Goal: Transaction & Acquisition: Purchase product/service

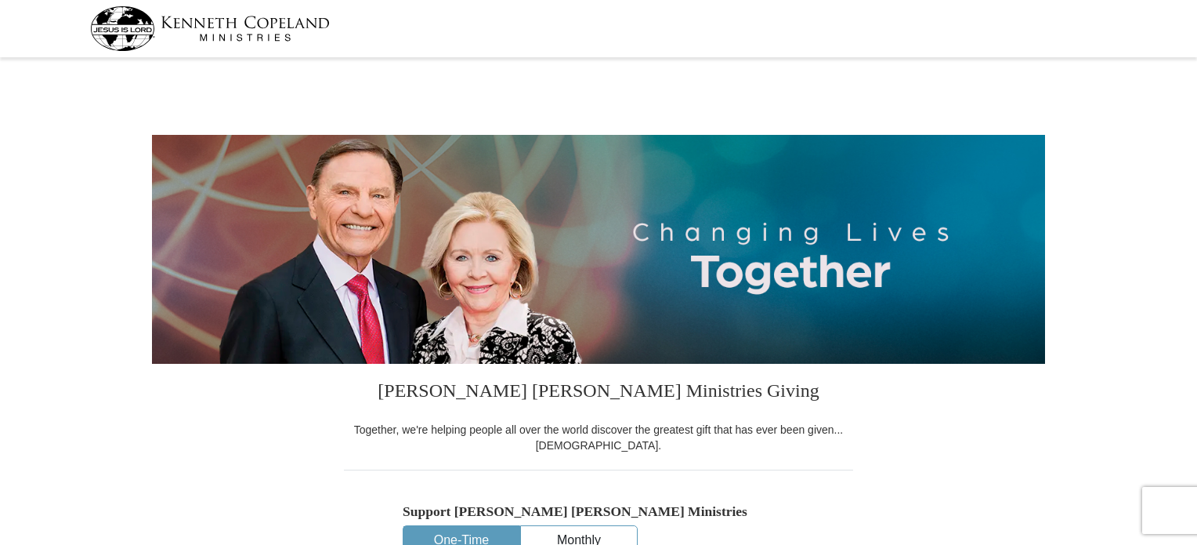
select select "AZ"
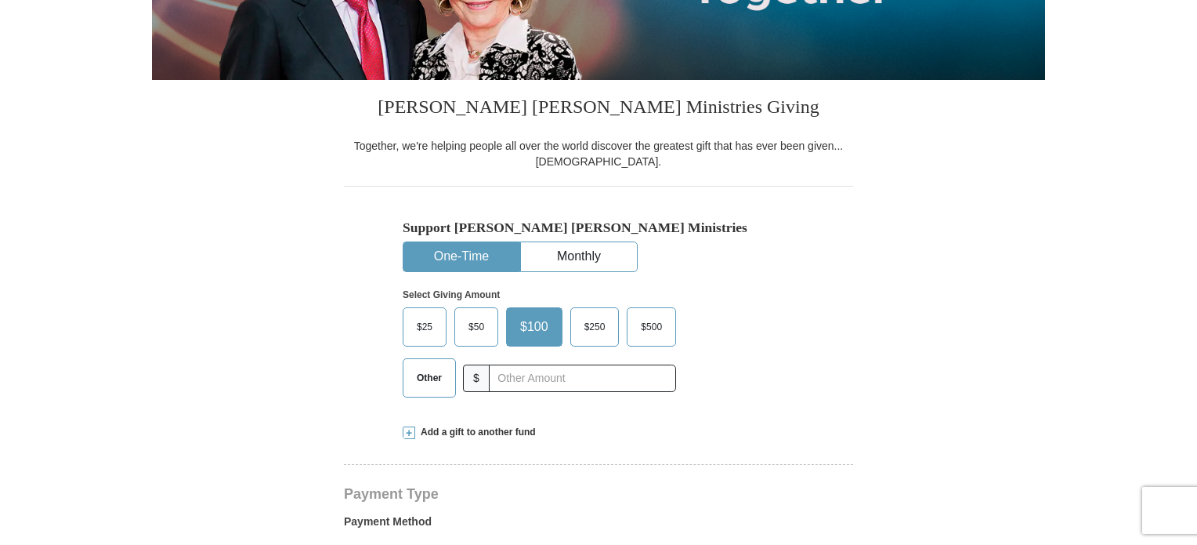
scroll to position [290, 0]
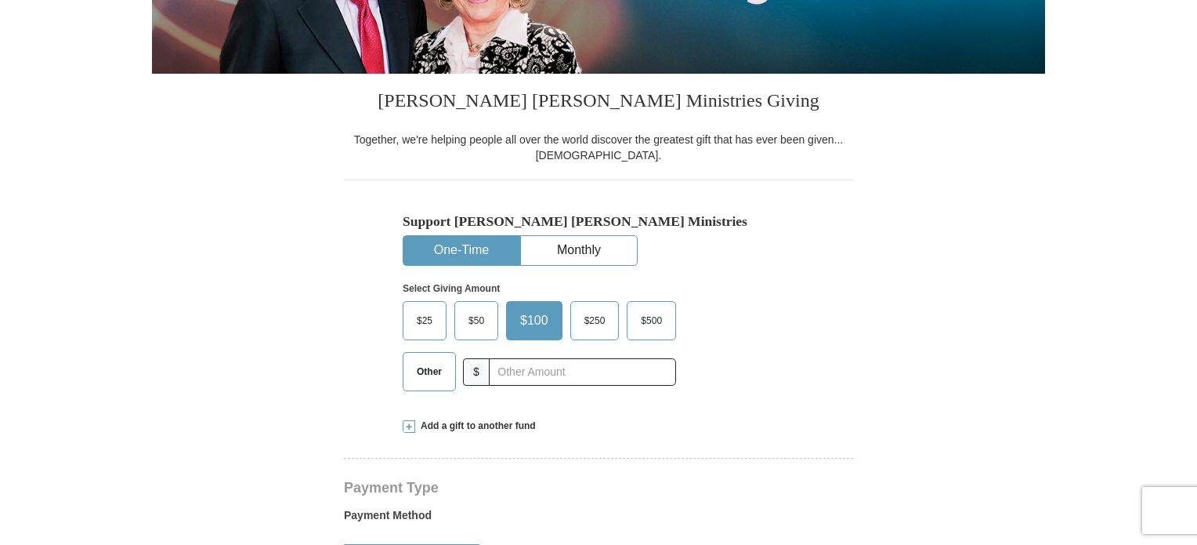
click at [650, 323] on span "$500" at bounding box center [651, 321] width 37 height 24
click at [0, 0] on input "$500" at bounding box center [0, 0] width 0 height 0
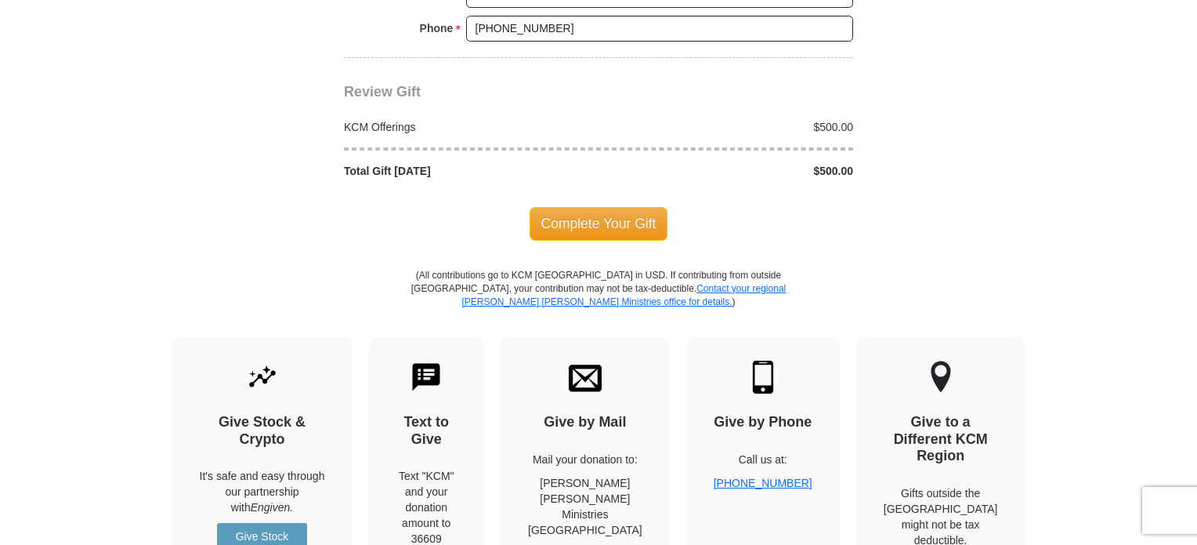
scroll to position [1401, 0]
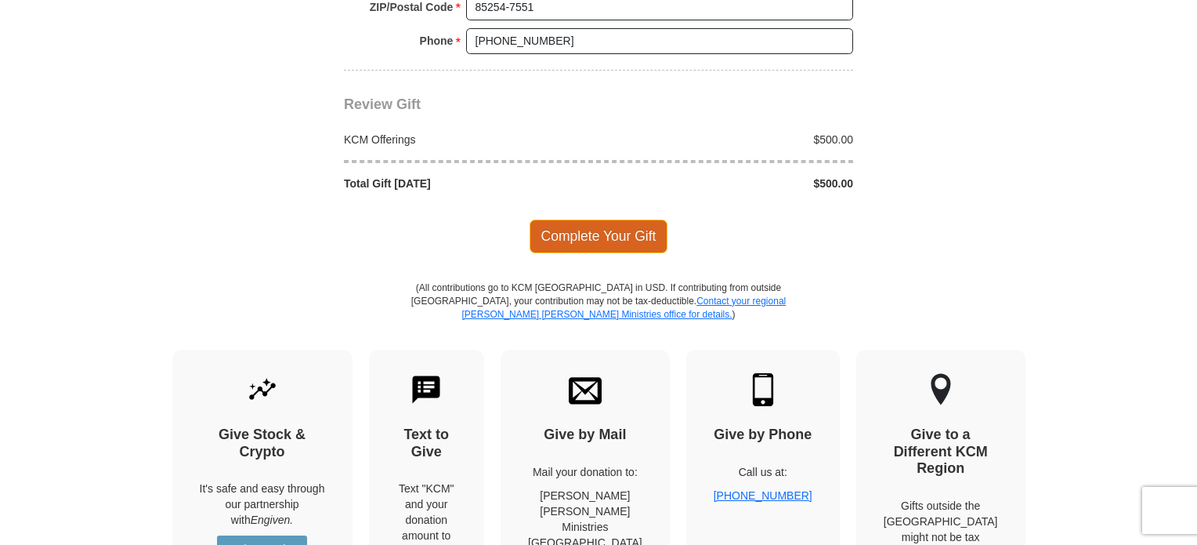
click at [578, 226] on span "Complete Your Gift" at bounding box center [599, 235] width 139 height 33
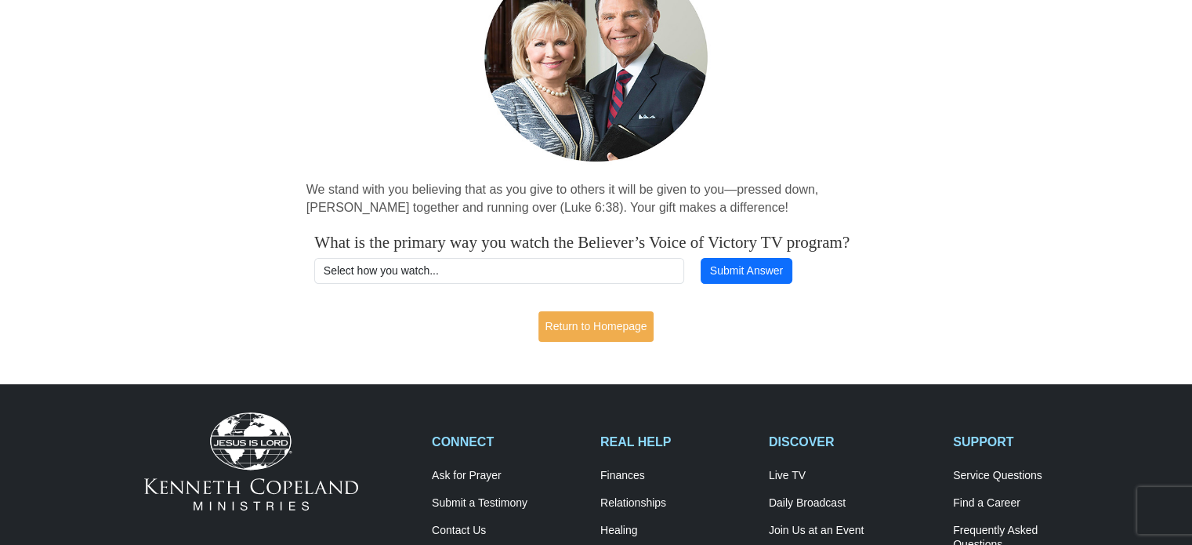
scroll to position [183, 0]
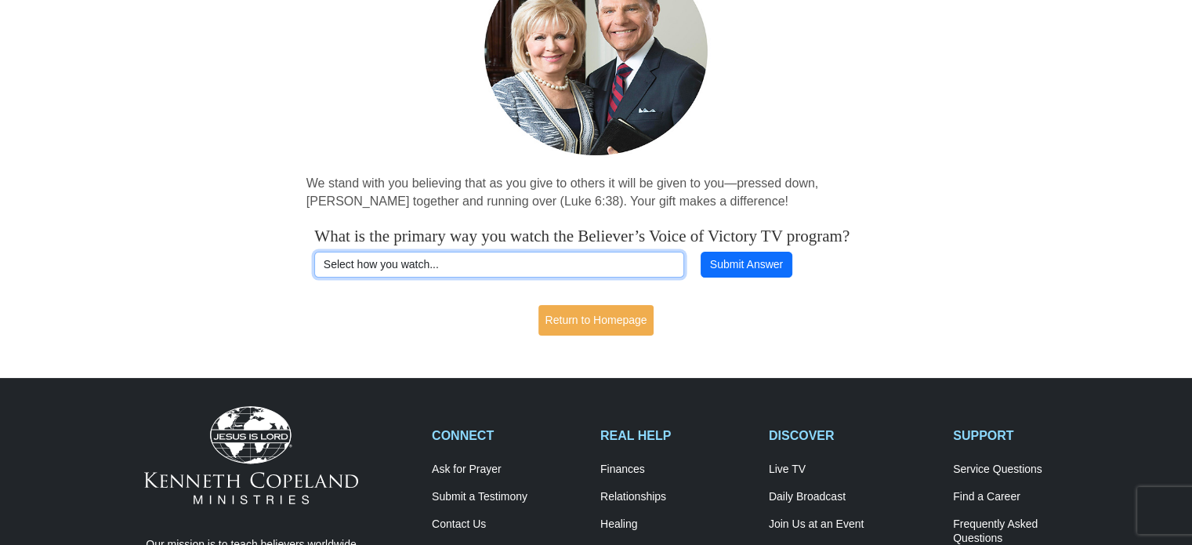
click at [525, 278] on select "Select how you watch... Daystar Morning Daystar Evening [DOMAIN_NAME] [DOMAIN_N…" at bounding box center [499, 265] width 370 height 27
select select "[DOMAIN_NAME]"
click at [314, 270] on select "Select how you watch... Daystar Morning Daystar Evening [DOMAIN_NAME] [DOMAIN_N…" at bounding box center [499, 265] width 370 height 27
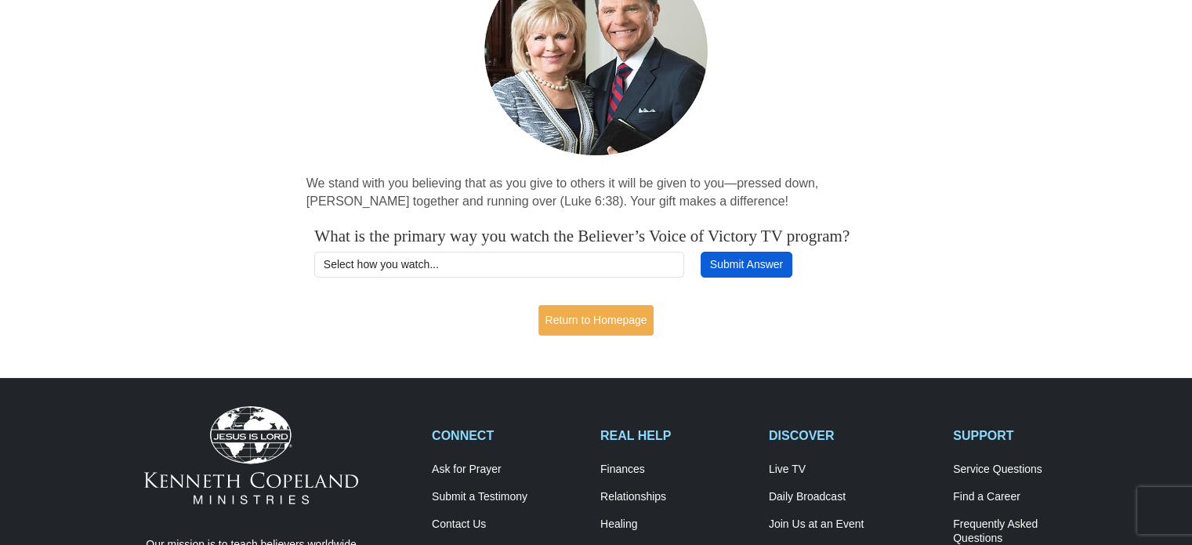
click at [731, 278] on button "Submit Answer" at bounding box center [746, 265] width 91 height 27
